Goal: Task Accomplishment & Management: Manage account settings

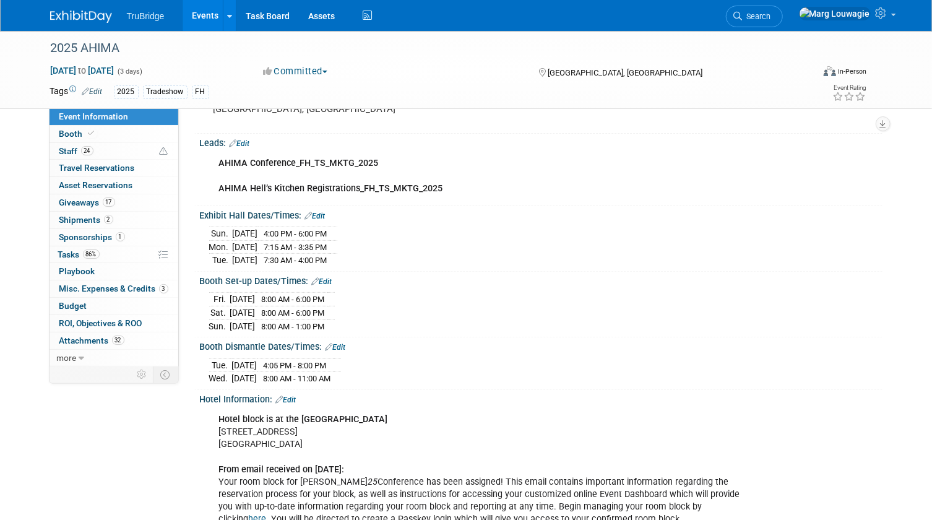
click at [322, 212] on link "Edit" at bounding box center [315, 216] width 20 height 9
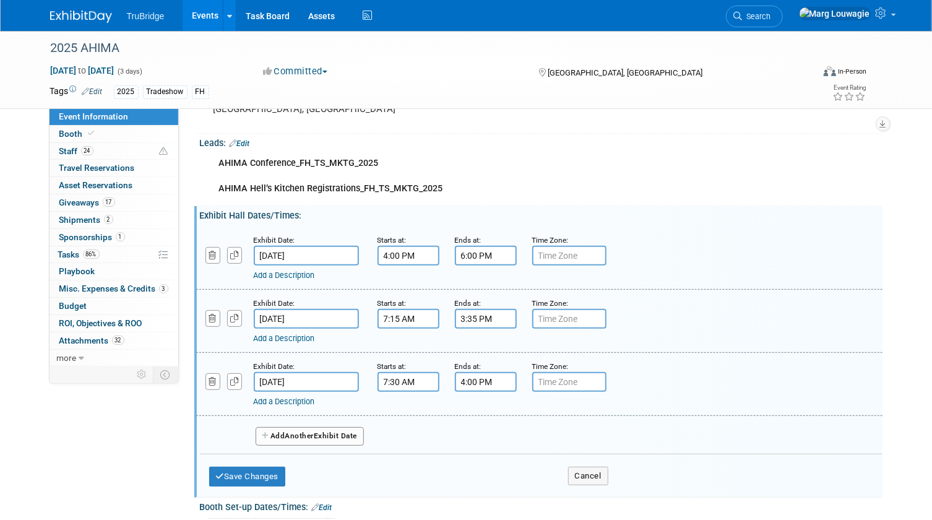
click at [398, 376] on input "7:30 AM" at bounding box center [409, 382] width 62 height 20
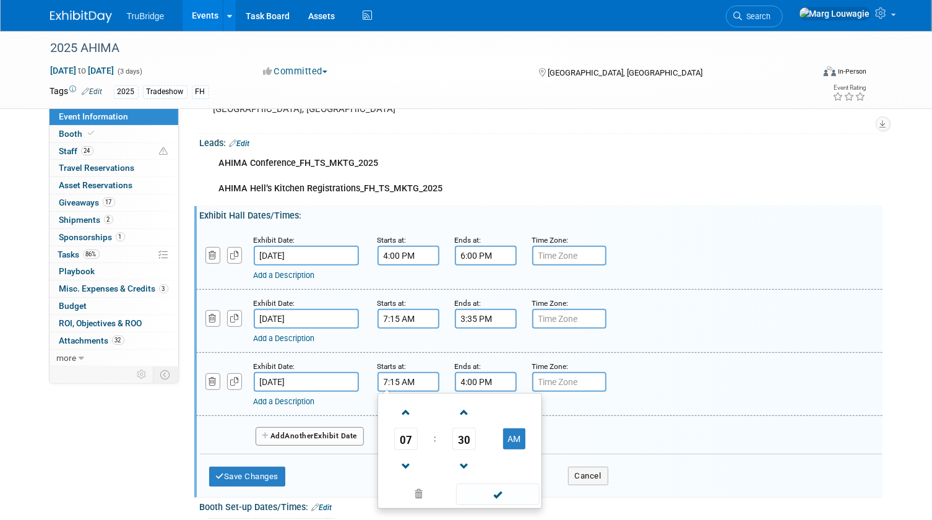
type input "7:15 AM"
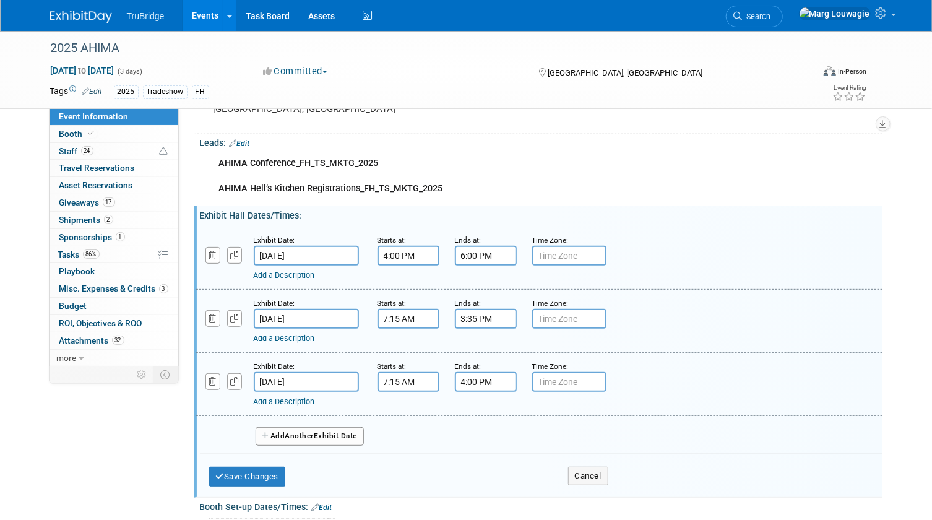
click at [685, 356] on div "Exhibit Date: [DATE] Starts at: 7:15 AM Ends at: 4:00 PM Time Zone: Apply to al…" at bounding box center [539, 384] width 686 height 63
click at [470, 378] on input "4:00 PM" at bounding box center [486, 382] width 62 height 20
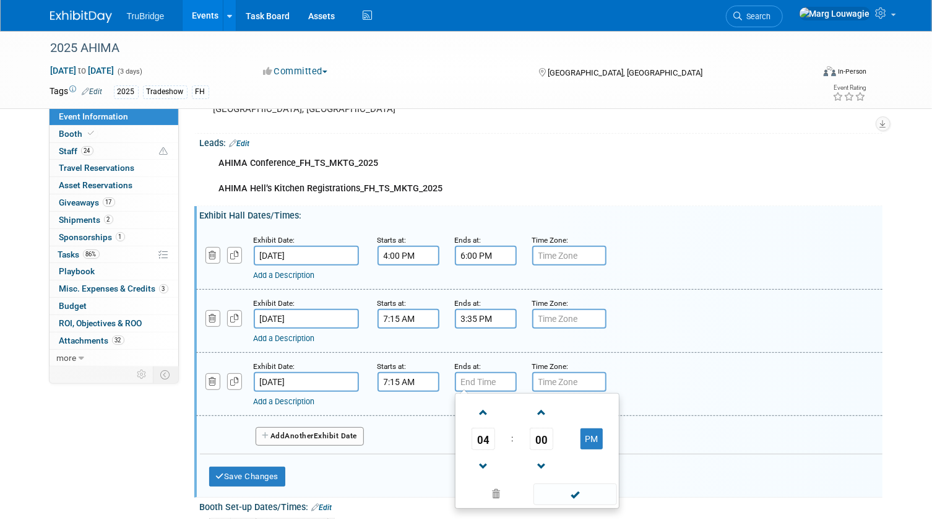
type input "5"
click at [539, 413] on span at bounding box center [542, 413] width 22 height 22
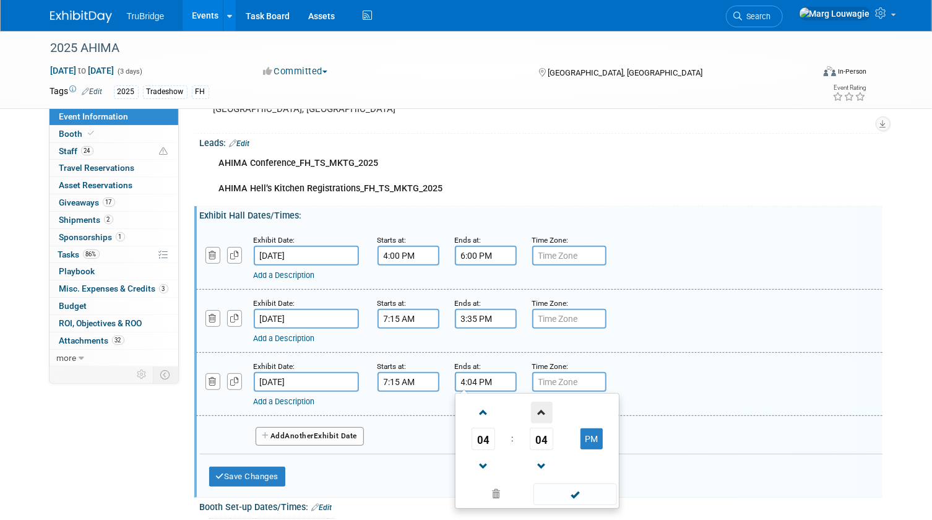
click at [539, 413] on span at bounding box center [542, 413] width 22 height 22
type input "4:05 PM"
click at [567, 491] on span at bounding box center [575, 494] width 84 height 22
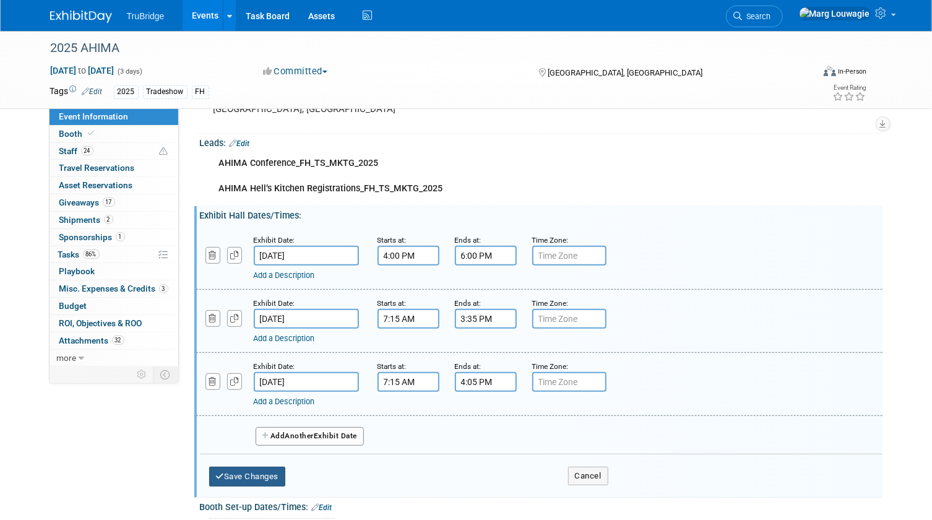
click at [265, 472] on button "Save Changes" at bounding box center [247, 477] width 77 height 20
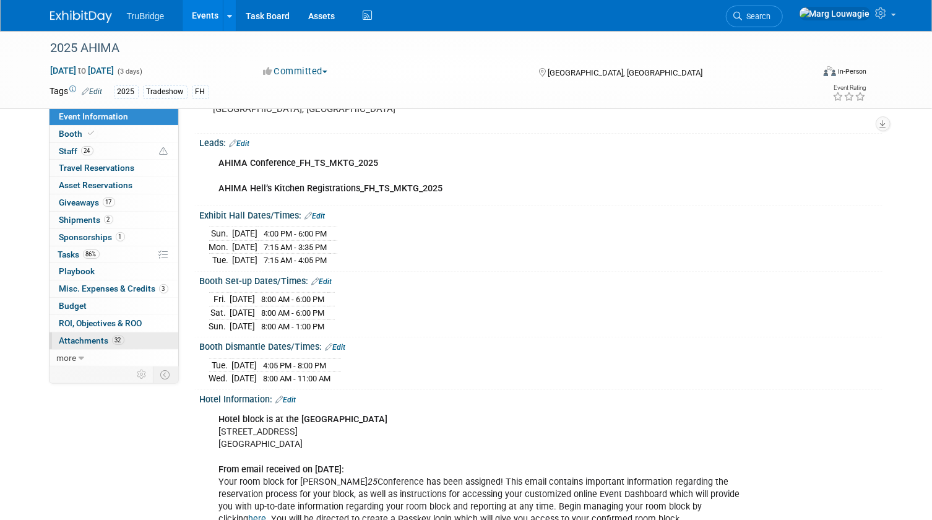
click at [99, 340] on span "Attachments 32" at bounding box center [91, 340] width 65 height 10
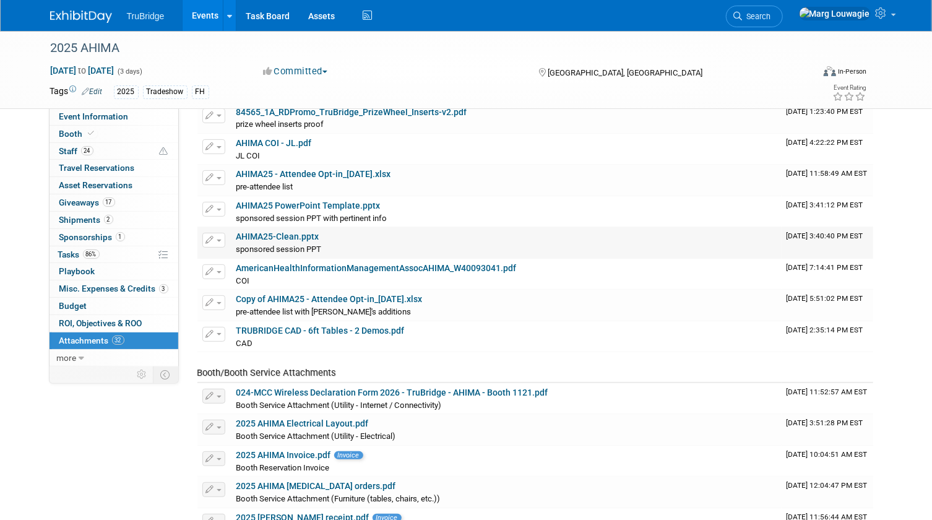
scroll to position [168, 0]
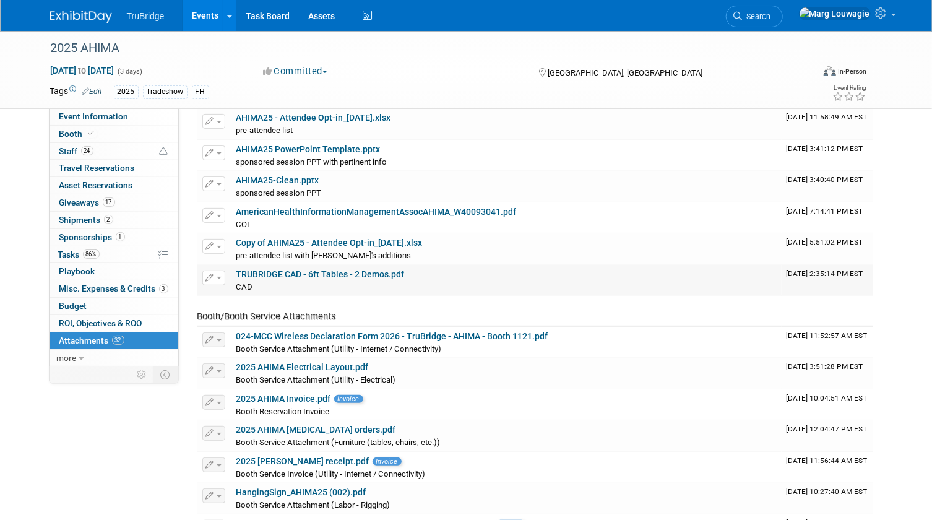
click at [332, 273] on link "TRUBRIDGE CAD - 6ft Tables - 2 Demos.pdf" at bounding box center [320, 274] width 168 height 10
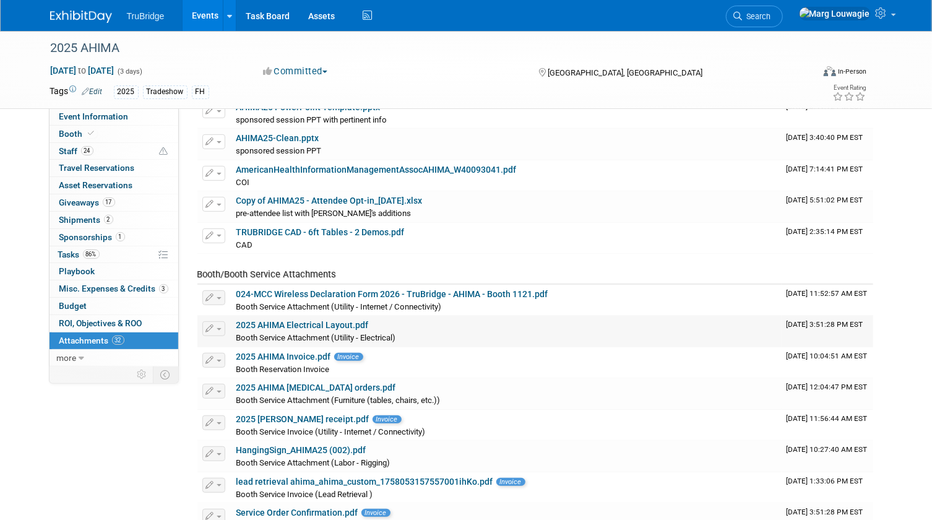
scroll to position [0, 0]
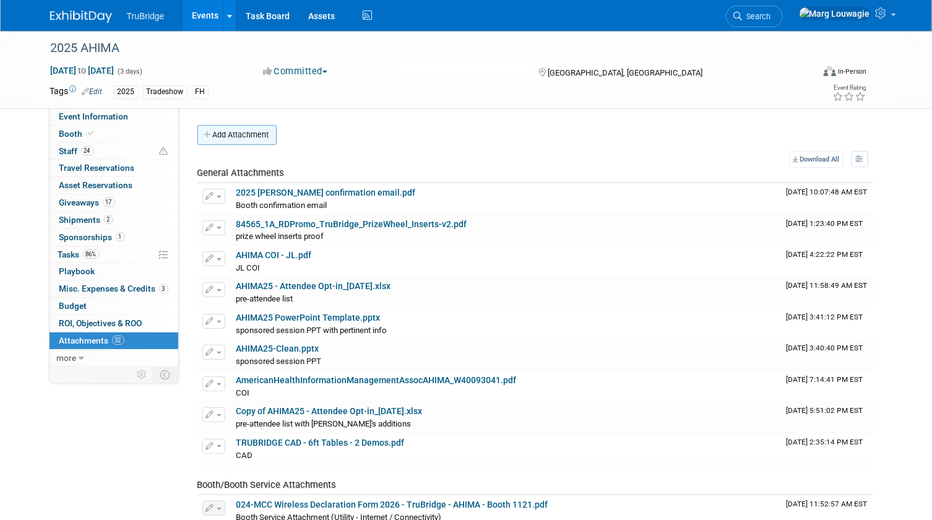
click at [248, 132] on button "Add Attachment" at bounding box center [236, 135] width 79 height 20
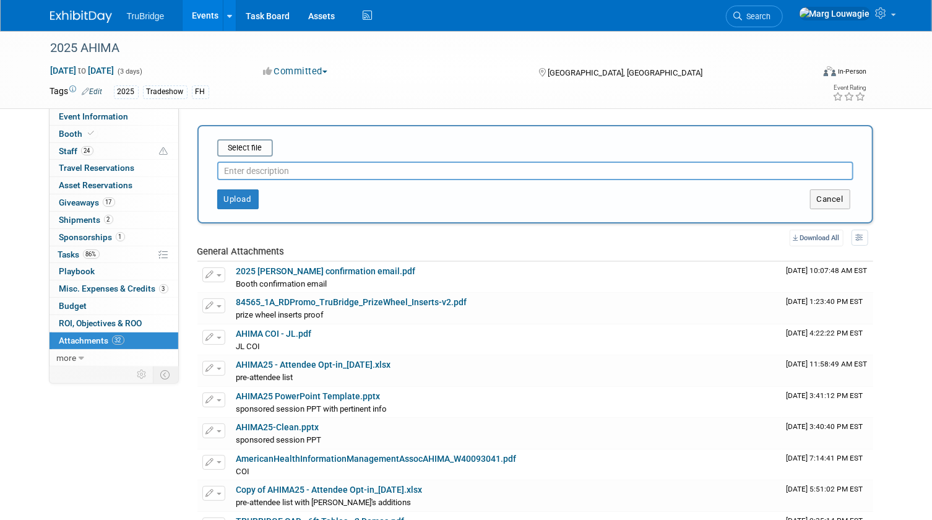
click at [274, 165] on input "text" at bounding box center [535, 171] width 636 height 19
type input "graphic map"
click at [254, 152] on input "file" at bounding box center [197, 147] width 147 height 15
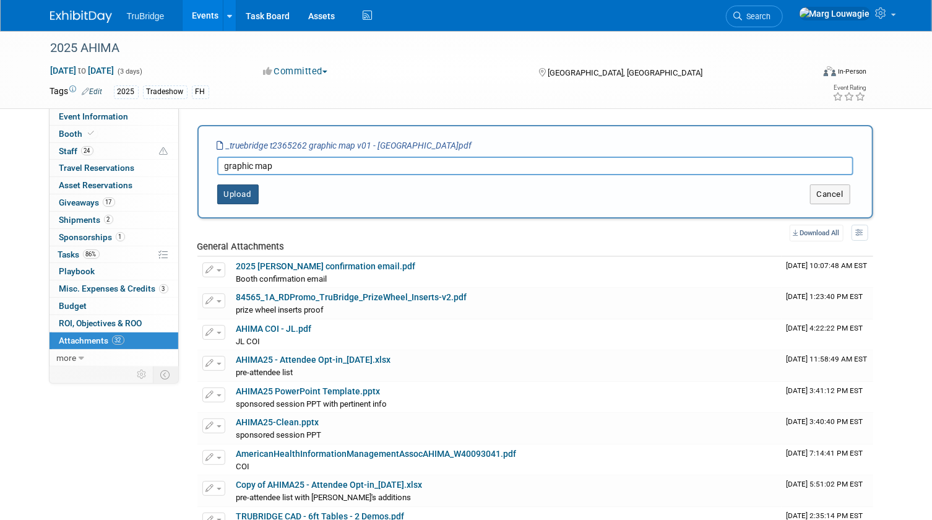
click at [236, 198] on button "Upload" at bounding box center [237, 194] width 41 height 20
